Goal: Information Seeking & Learning: Learn about a topic

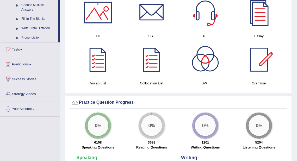
scroll to position [292, 0]
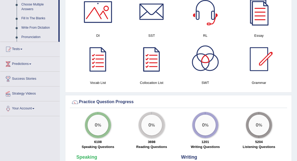
click at [262, 22] on div at bounding box center [259, 12] width 36 height 36
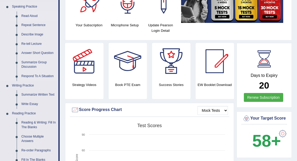
scroll to position [63, 0]
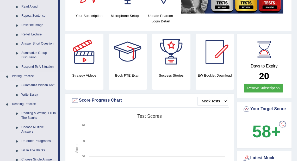
click at [46, 85] on link "Summarize Written Text" at bounding box center [38, 85] width 39 height 9
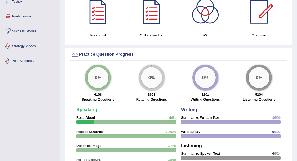
scroll to position [330, 0]
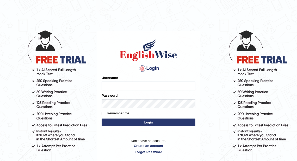
click at [104, 84] on input "Username" at bounding box center [149, 86] width 94 height 9
type input "Rebecca12"
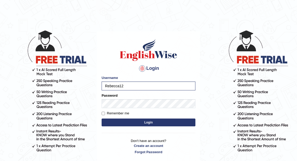
click at [140, 121] on button "Login" at bounding box center [149, 123] width 94 height 8
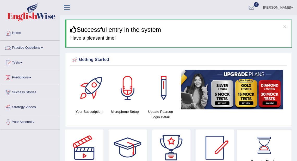
click at [38, 48] on link "Practice Questions" at bounding box center [29, 47] width 59 height 13
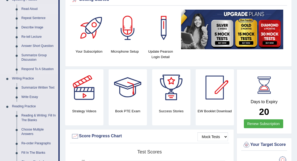
scroll to position [63, 0]
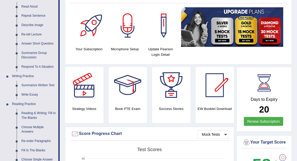
click at [50, 86] on link "Summarize Written Text" at bounding box center [38, 85] width 39 height 9
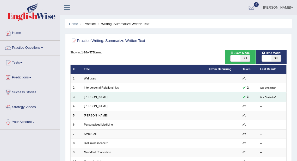
click at [111, 98] on td "Rosalid Franklin" at bounding box center [144, 97] width 125 height 9
click at [101, 98] on link "Rosalid Franklin" at bounding box center [96, 96] width 24 height 3
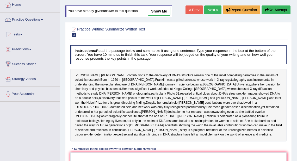
scroll to position [15, 0]
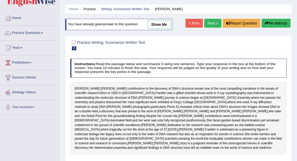
click at [163, 26] on link "show me" at bounding box center [159, 24] width 23 height 9
type textarea "The passage outlines Rosalind Franklin as a gifted scientist who won the Nobel …"
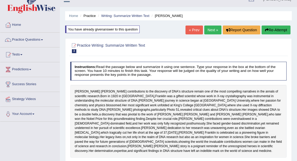
scroll to position [0, 0]
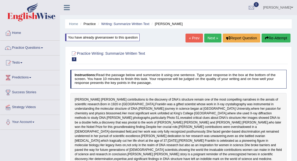
click at [20, 47] on link "Practice Questions" at bounding box center [29, 47] width 59 height 13
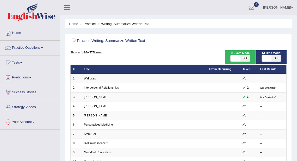
click at [21, 33] on link "Home" at bounding box center [29, 32] width 59 height 13
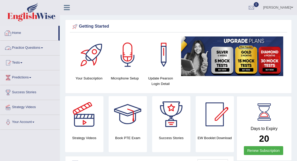
click at [20, 47] on link "Practice Questions" at bounding box center [29, 47] width 59 height 13
